Goal: Information Seeking & Learning: Check status

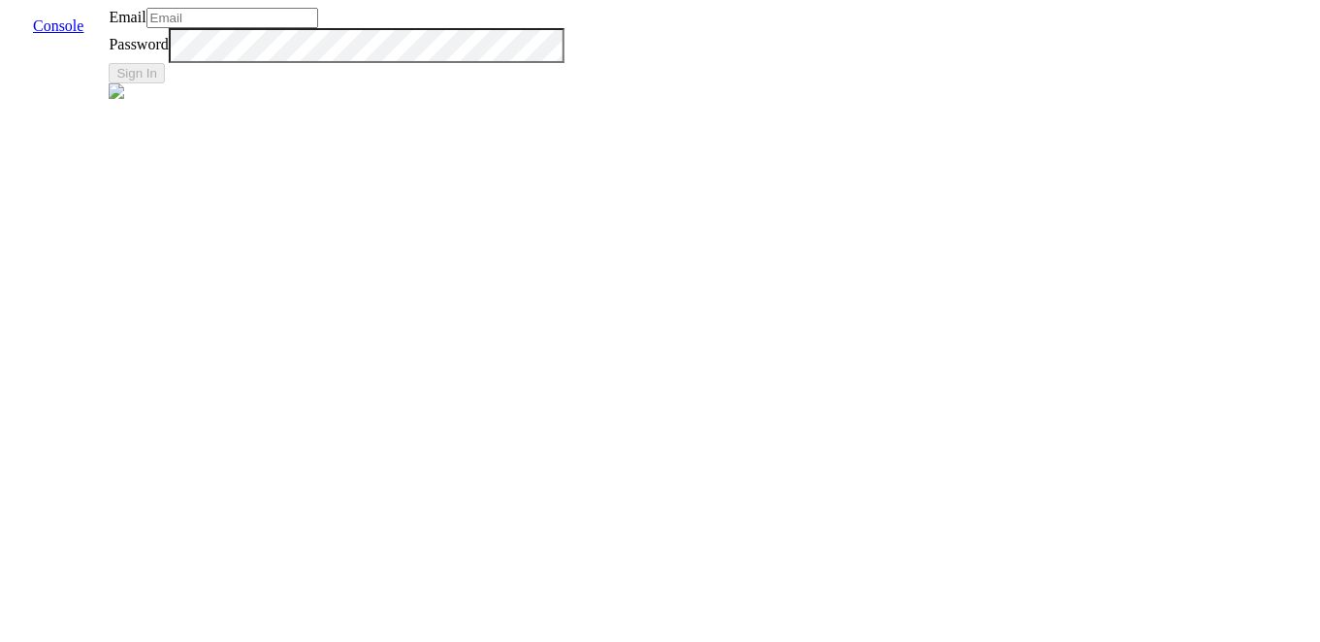
click at [318, 28] on input "Email" at bounding box center [232, 18] width 172 height 20
type input "[EMAIL_ADDRESS]"
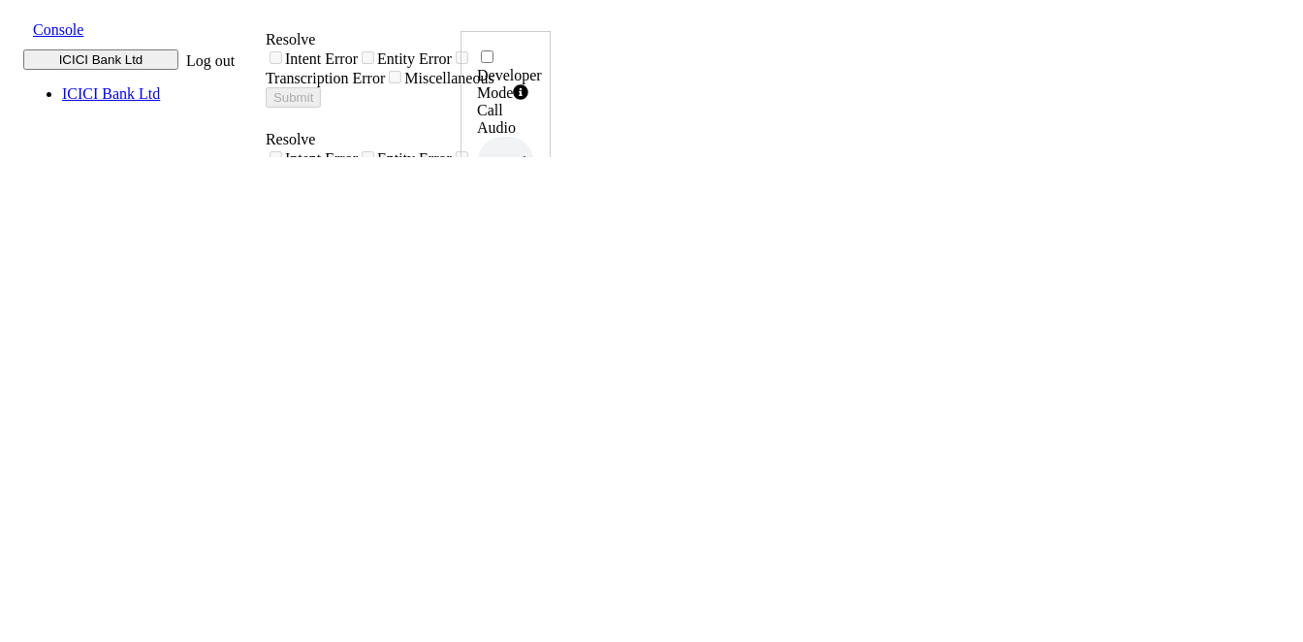
click at [17, 25] on span at bounding box center [17, 27] width 0 height 21
click at [541, 43] on div "call report" at bounding box center [710, 33] width 339 height 17
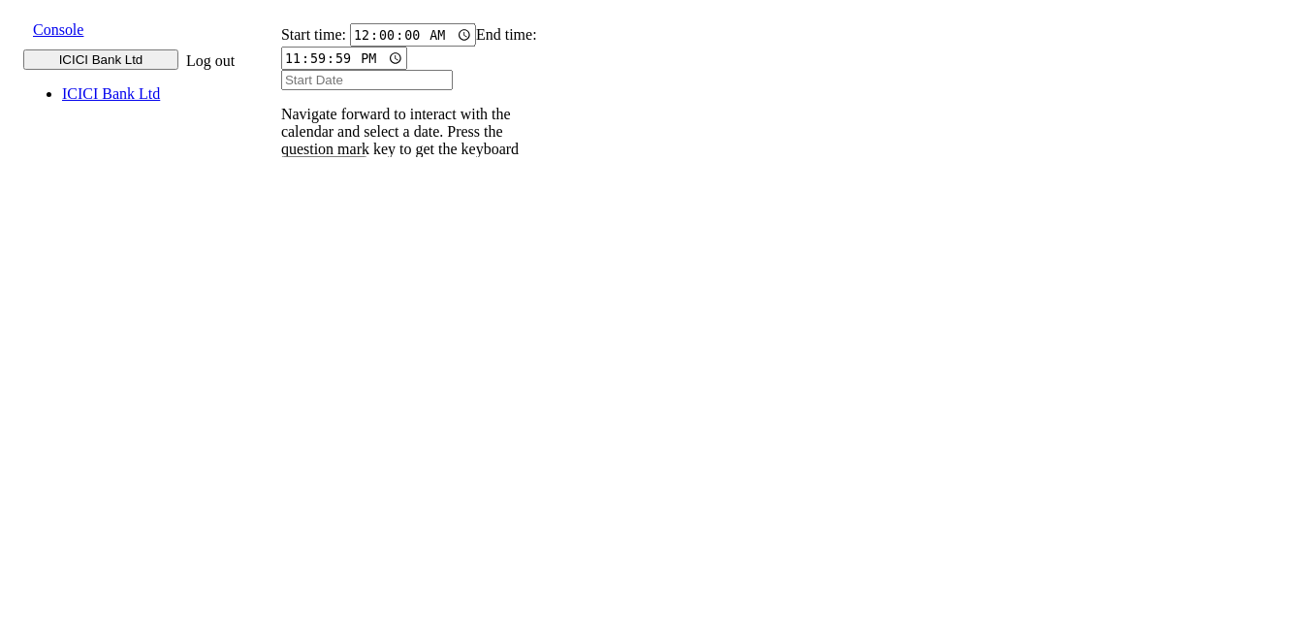
click at [329, 257] on input "text" at bounding box center [293, 267] width 71 height 20
type input "9820583145"
click at [352, 90] on input "Start Date" at bounding box center [367, 80] width 172 height 20
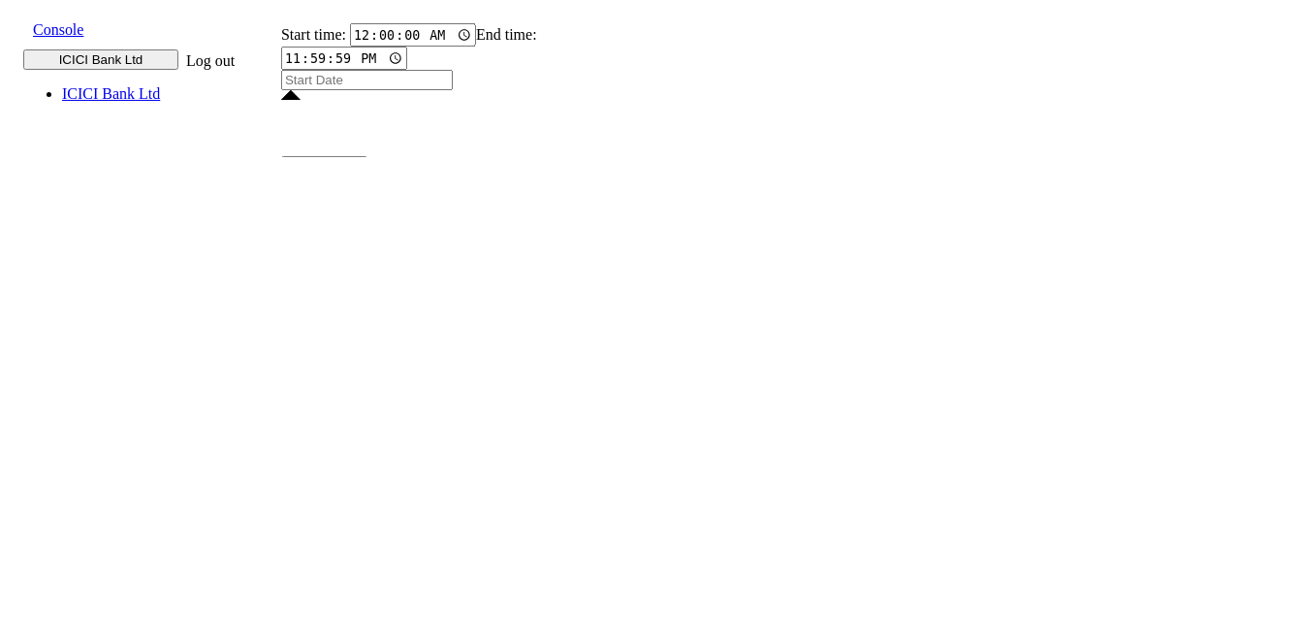
type input "11 Aug 2025"
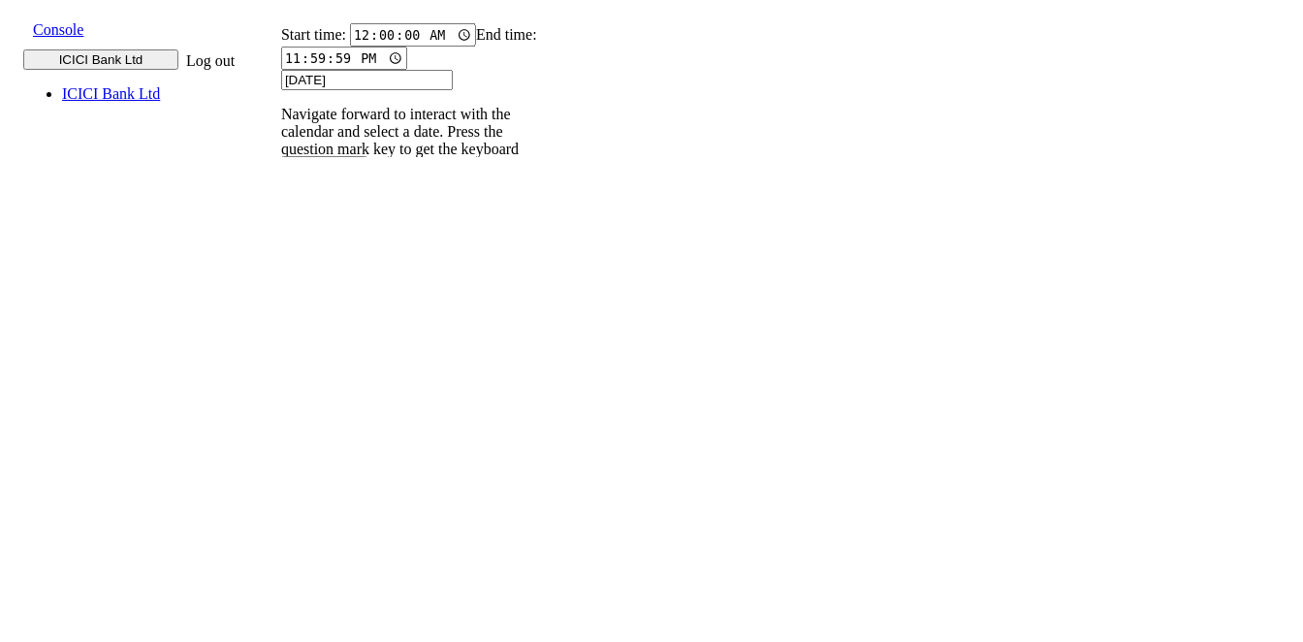
type input "11 Aug 2025"
click at [329, 257] on input "9820583145" at bounding box center [293, 267] width 71 height 20
click at [278, 280] on icon at bounding box center [272, 286] width 13 height 13
click at [337, 492] on p "004PHV..." at bounding box center [305, 500] width 64 height 17
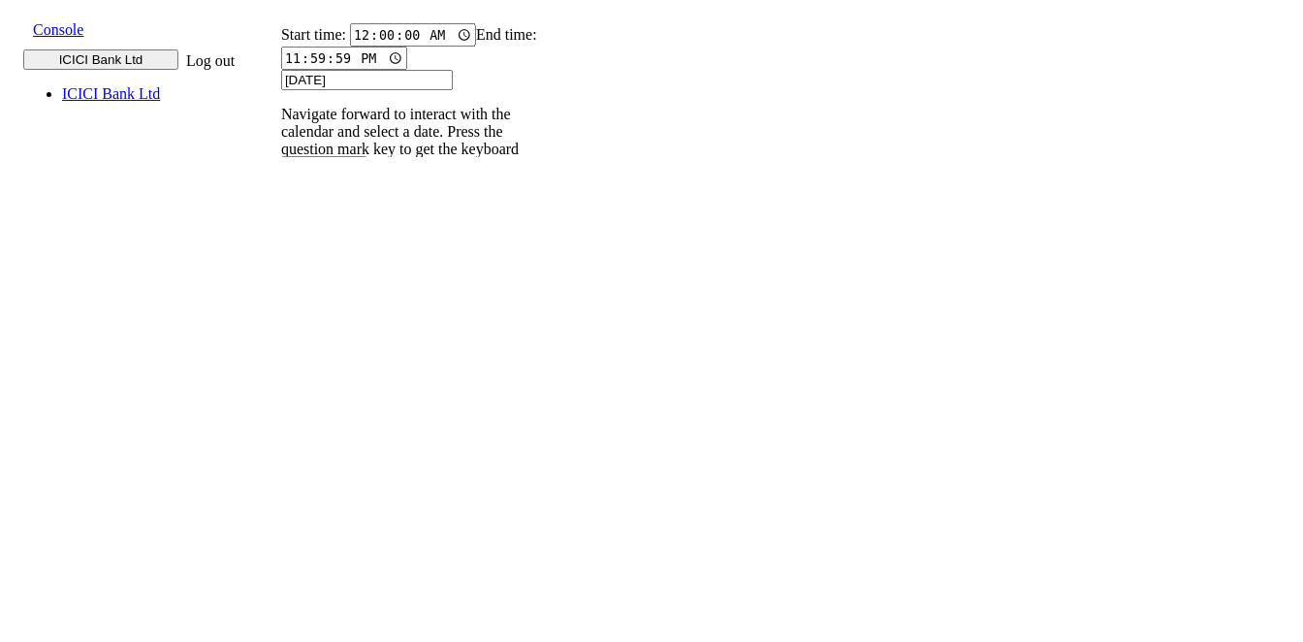
click at [337, 429] on p "004PHV..." at bounding box center [305, 437] width 64 height 17
click at [329, 257] on input "9820583145" at bounding box center [293, 267] width 71 height 20
click at [278, 280] on icon at bounding box center [272, 286] width 13 height 13
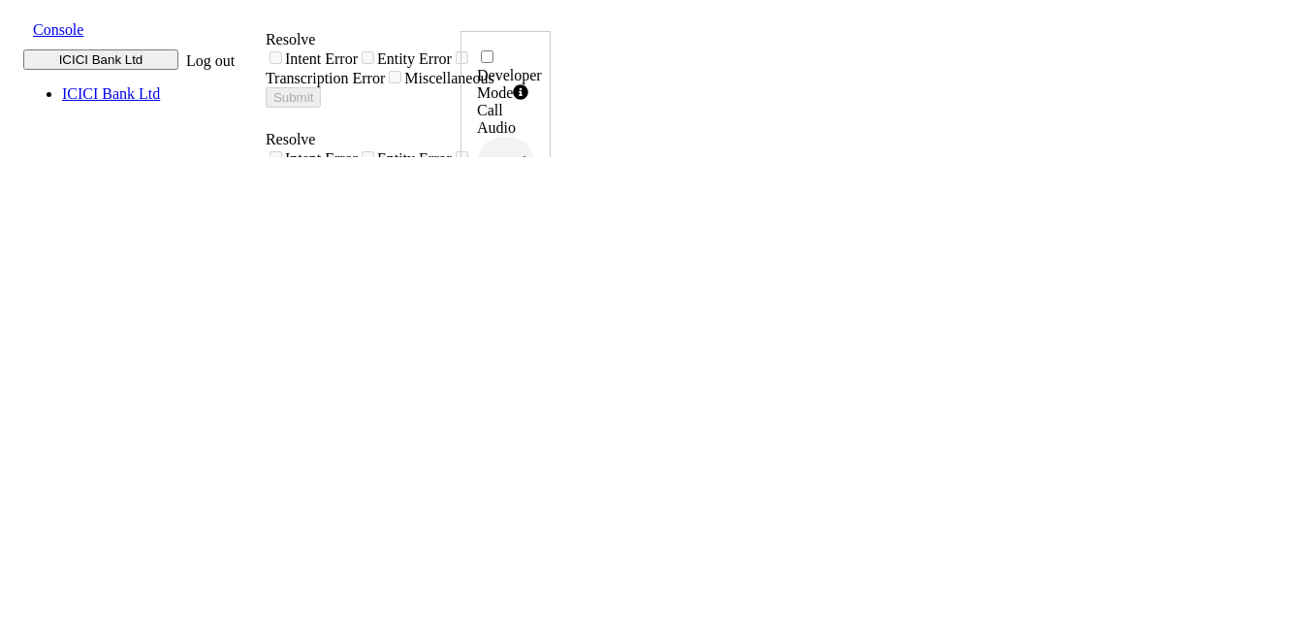
click at [537, 384] on icon at bounding box center [531, 392] width 14 height 16
drag, startPoint x: 1173, startPoint y: 430, endPoint x: 1233, endPoint y: 430, distance: 59.2
copy h6 "12:11:20"
click at [537, 384] on icon at bounding box center [531, 392] width 14 height 16
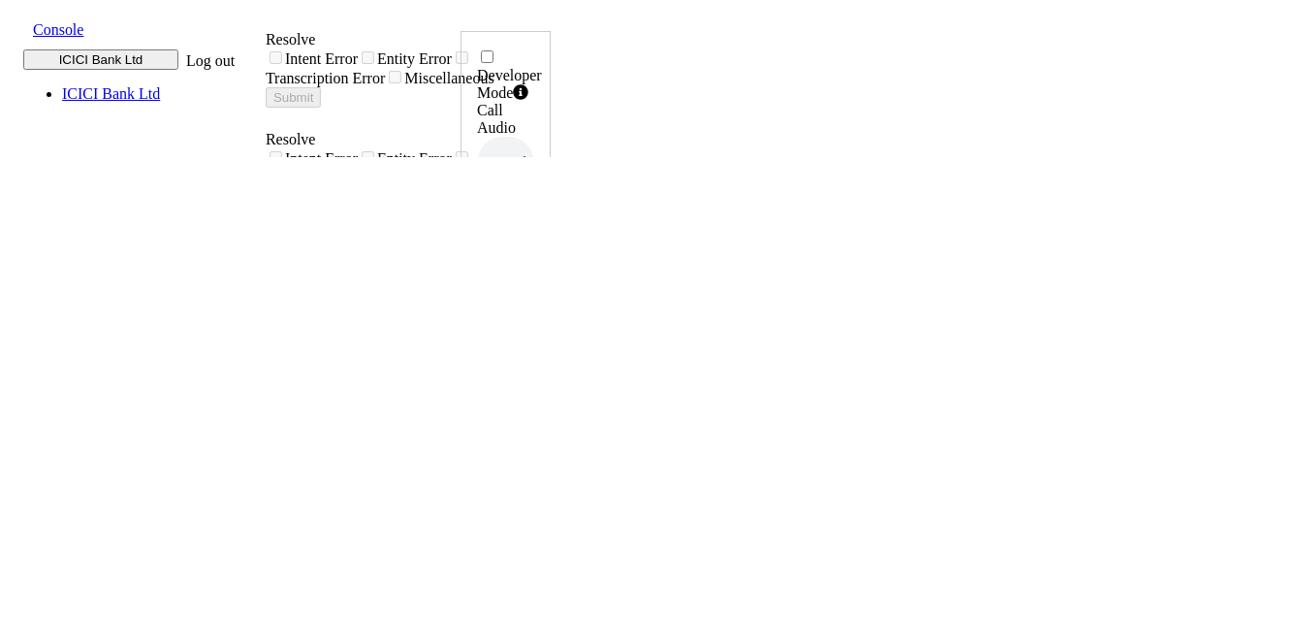
drag, startPoint x: 1161, startPoint y: 433, endPoint x: 1232, endPoint y: 432, distance: 70.8
copy h6 "12:14:51"
